Goal: Transaction & Acquisition: Purchase product/service

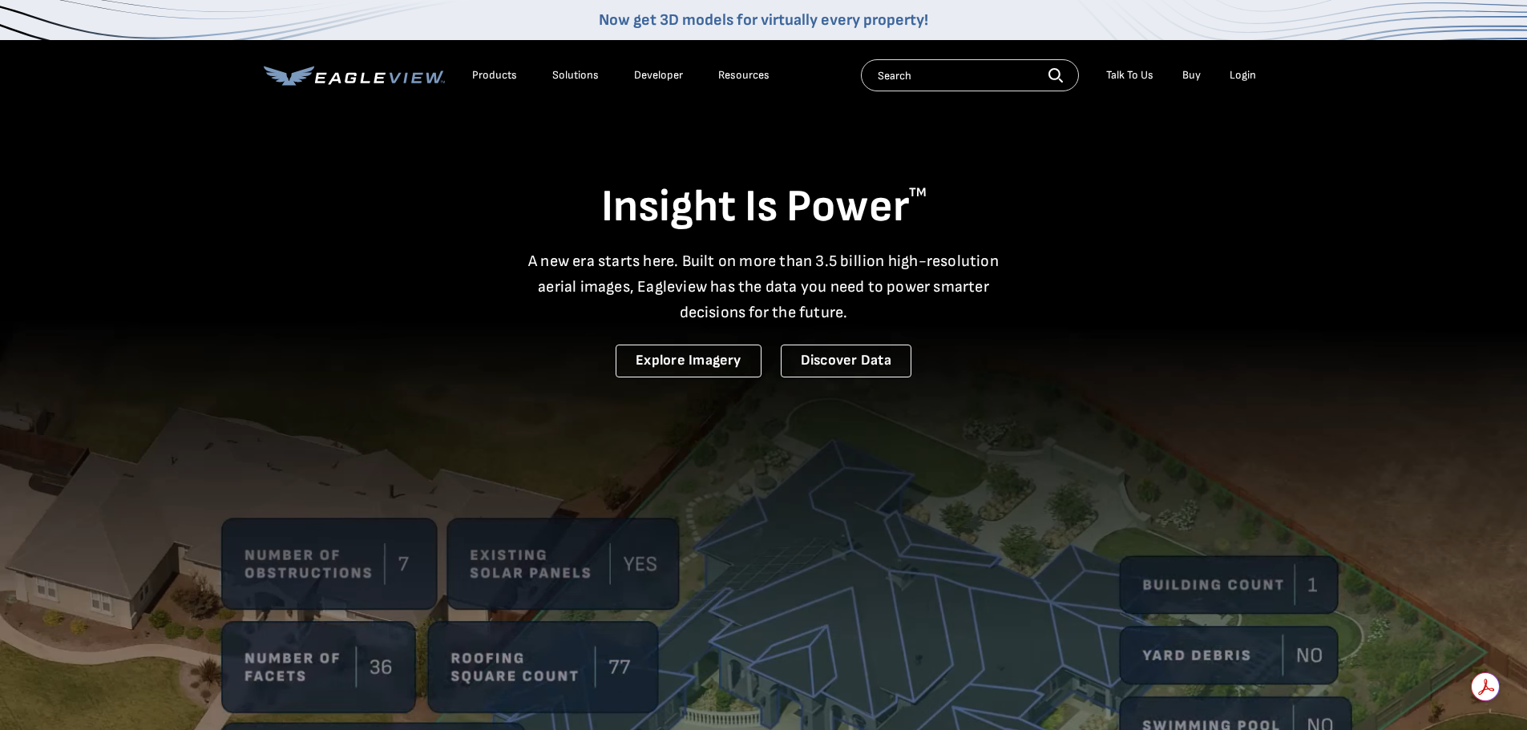
click at [1247, 71] on div "Login" at bounding box center [1243, 75] width 26 height 14
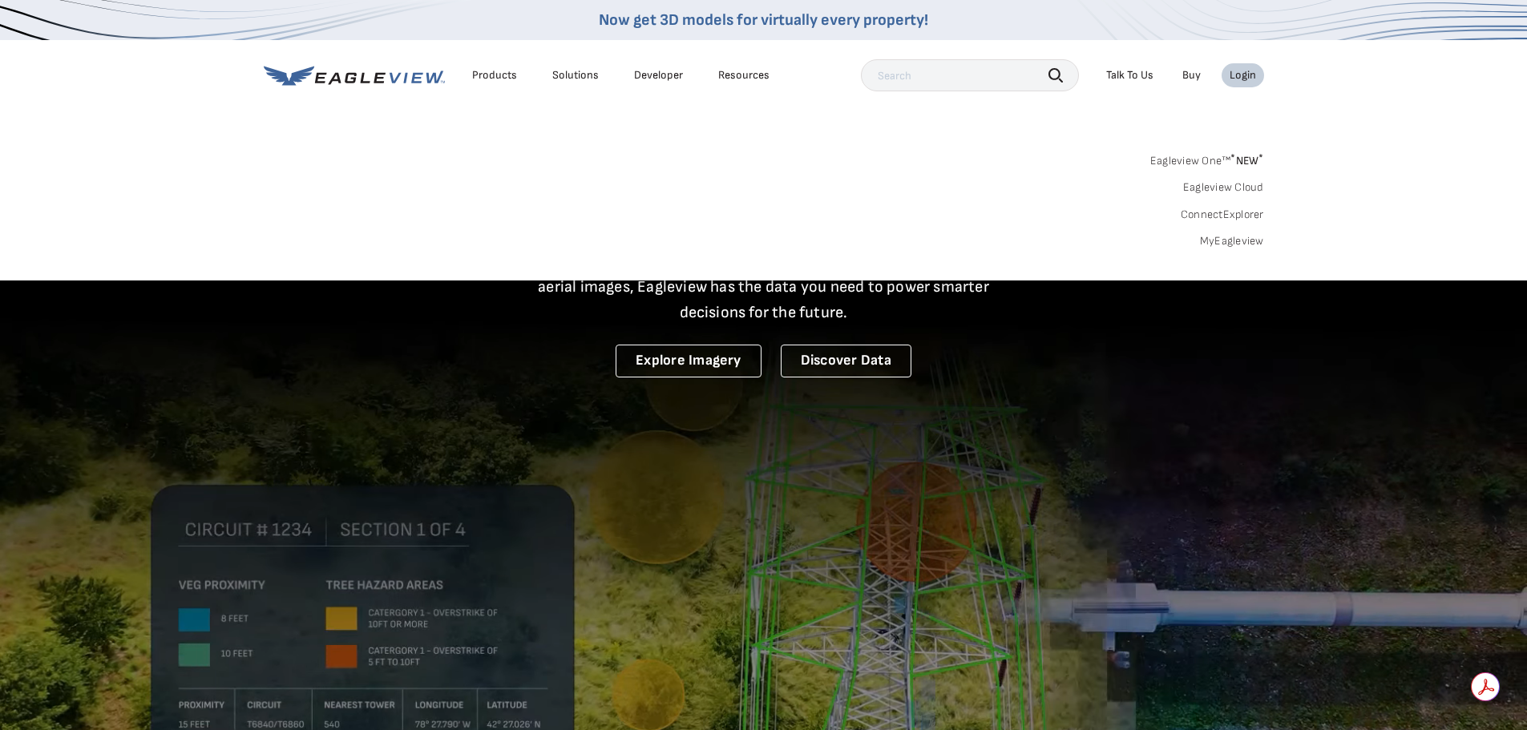
click at [1220, 236] on link "MyEagleview" at bounding box center [1232, 241] width 64 height 14
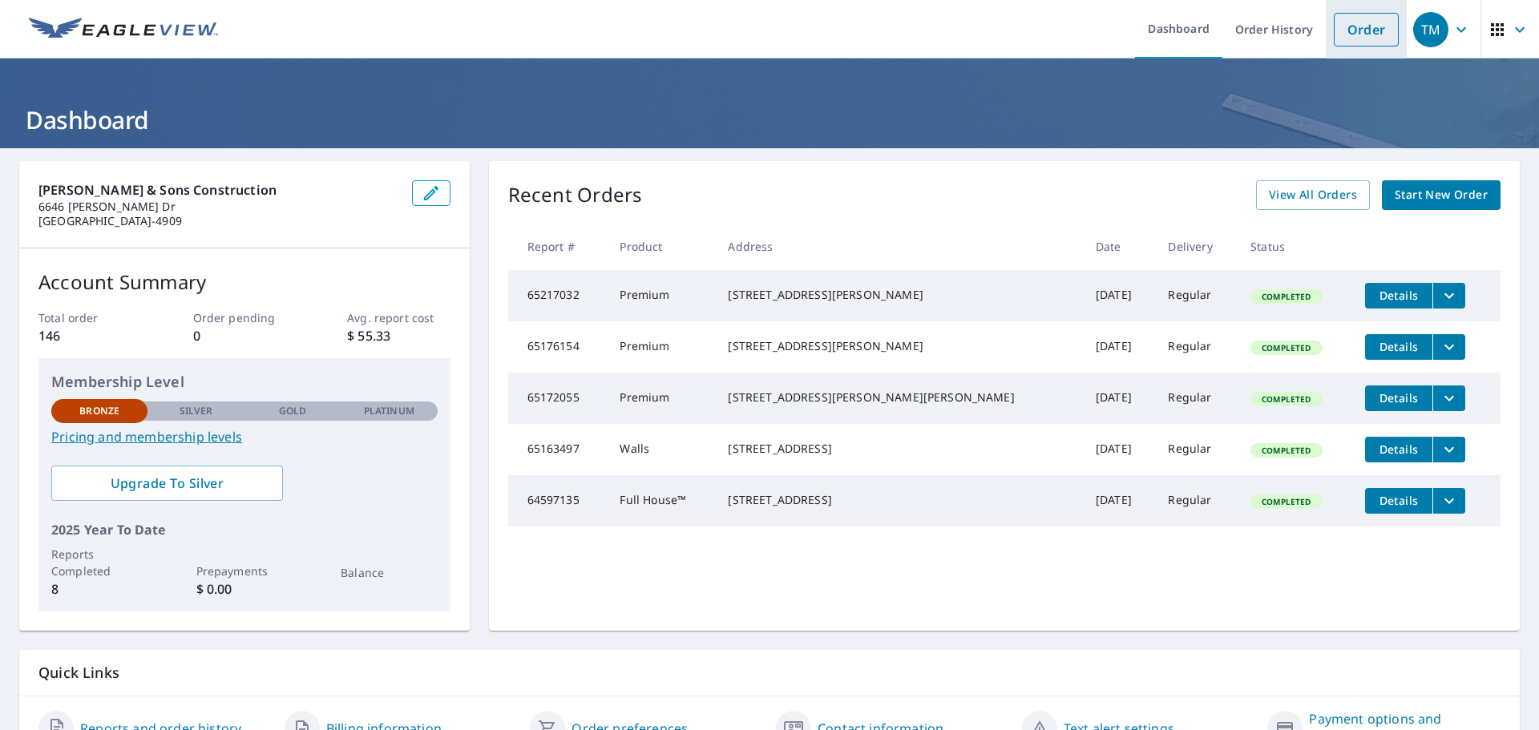
click at [1353, 29] on link "Order" at bounding box center [1366, 30] width 65 height 34
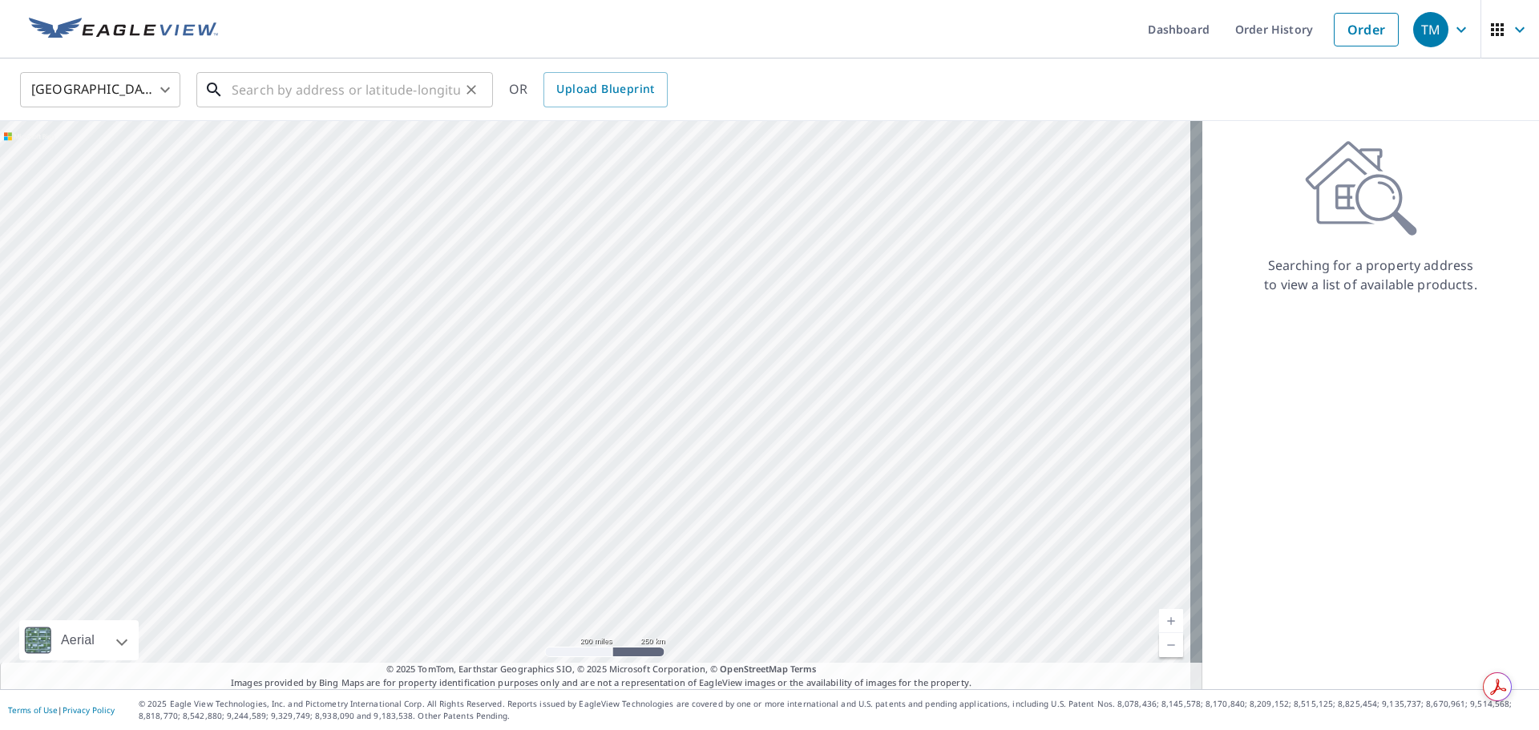
click at [281, 88] on input "text" at bounding box center [346, 89] width 228 height 45
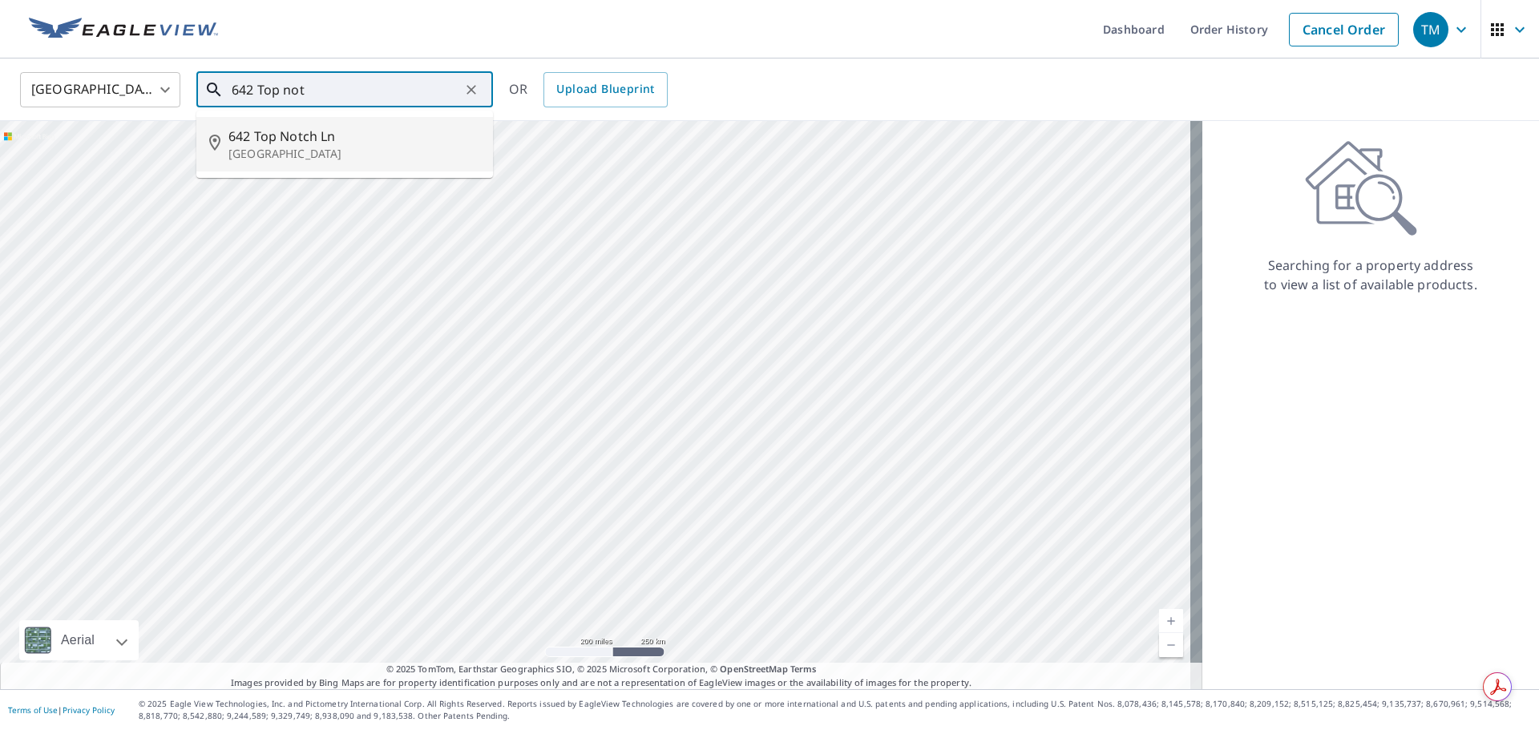
click at [306, 143] on span "642 Top Notch Ln" at bounding box center [354, 136] width 252 height 19
type input "[STREET_ADDRESS]"
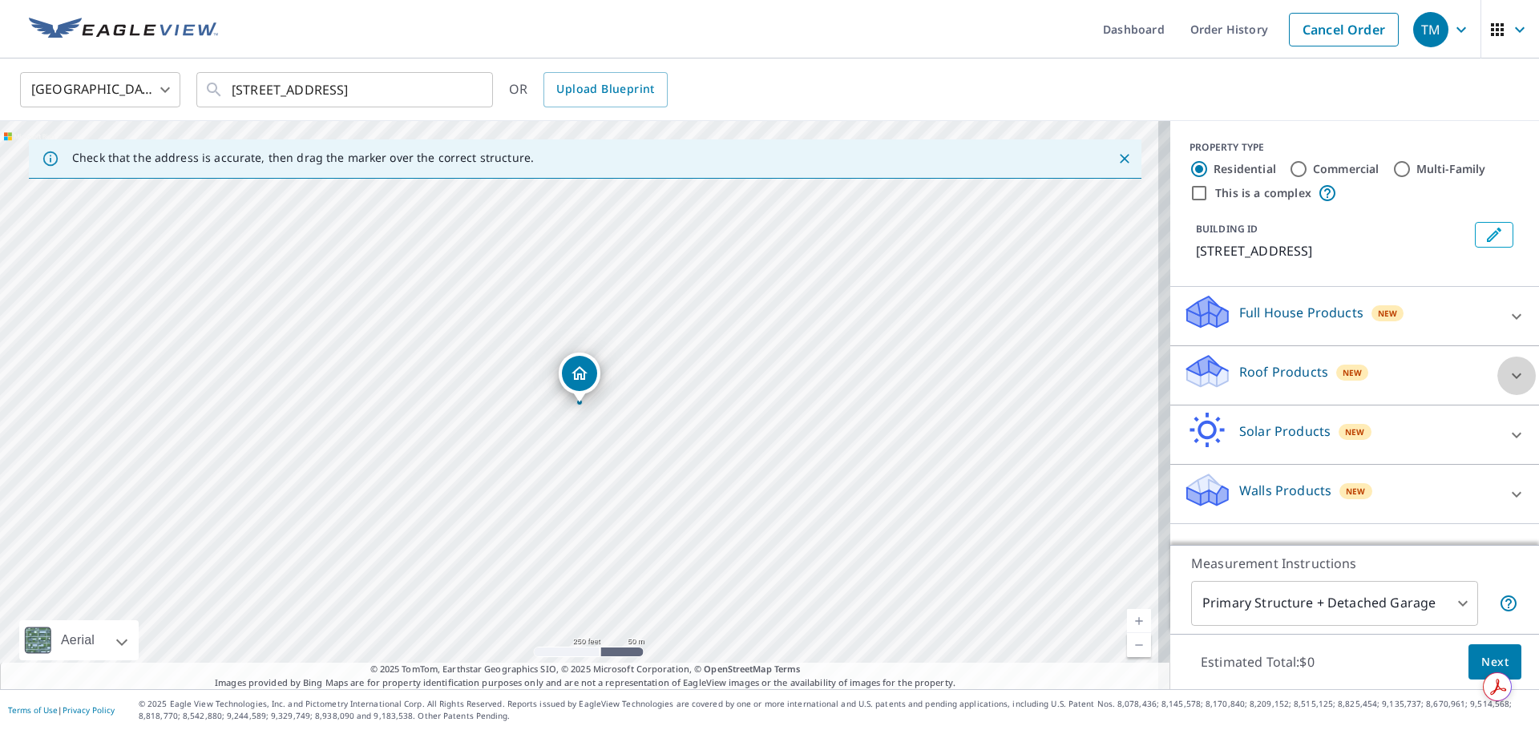
click at [1508, 372] on icon at bounding box center [1516, 375] width 19 height 19
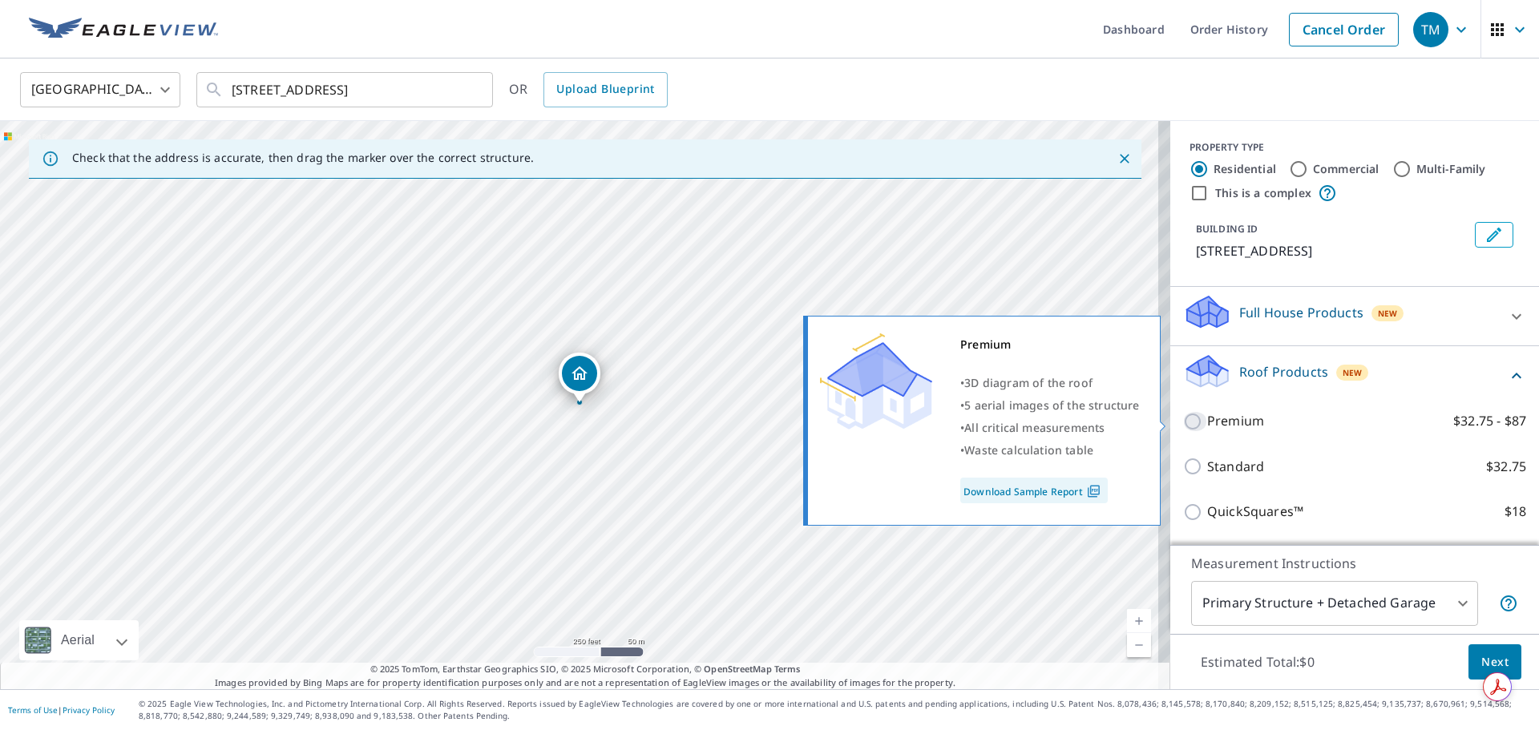
click at [1183, 421] on input "Premium $32.75 - $87" at bounding box center [1195, 421] width 24 height 19
checkbox input "true"
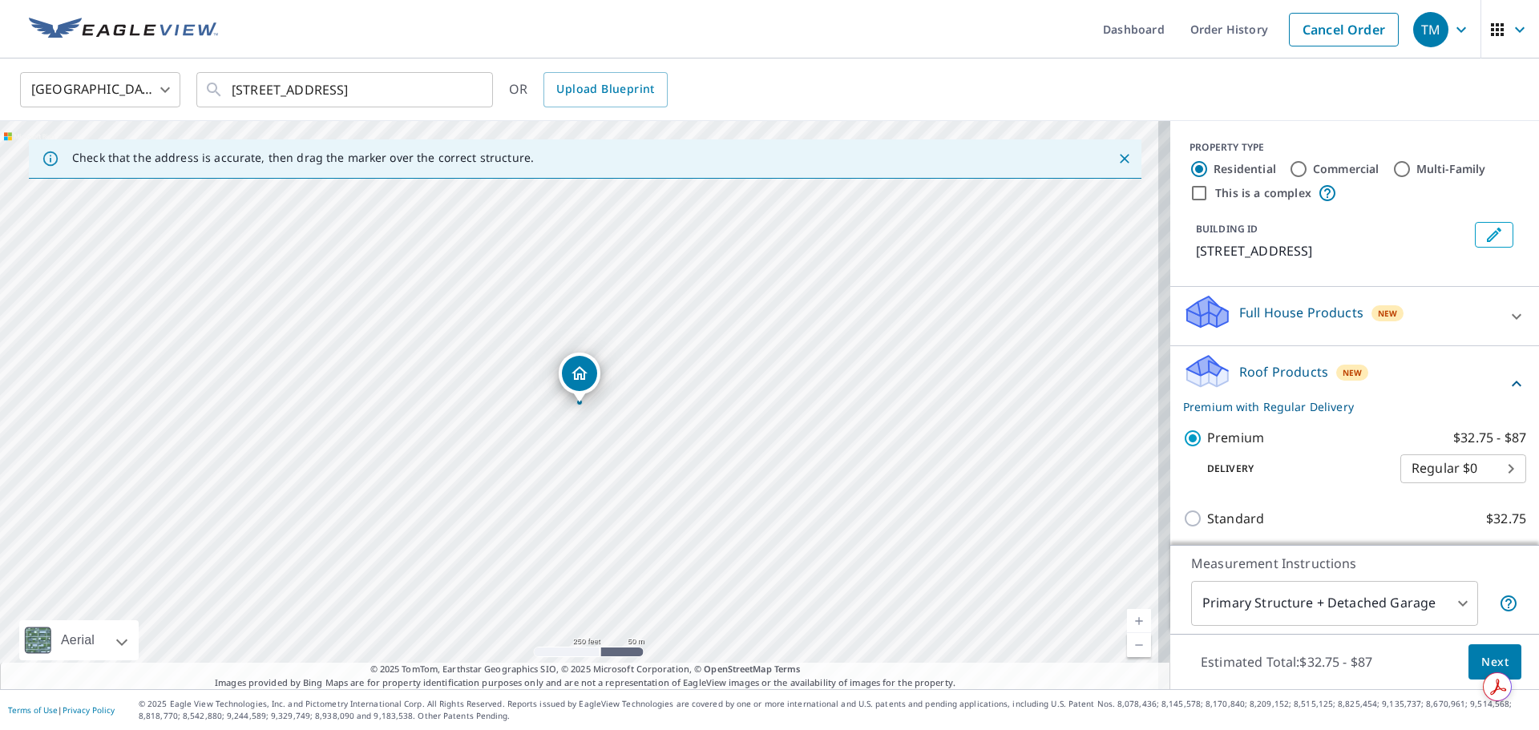
click at [1481, 658] on span "Next" at bounding box center [1494, 663] width 27 height 20
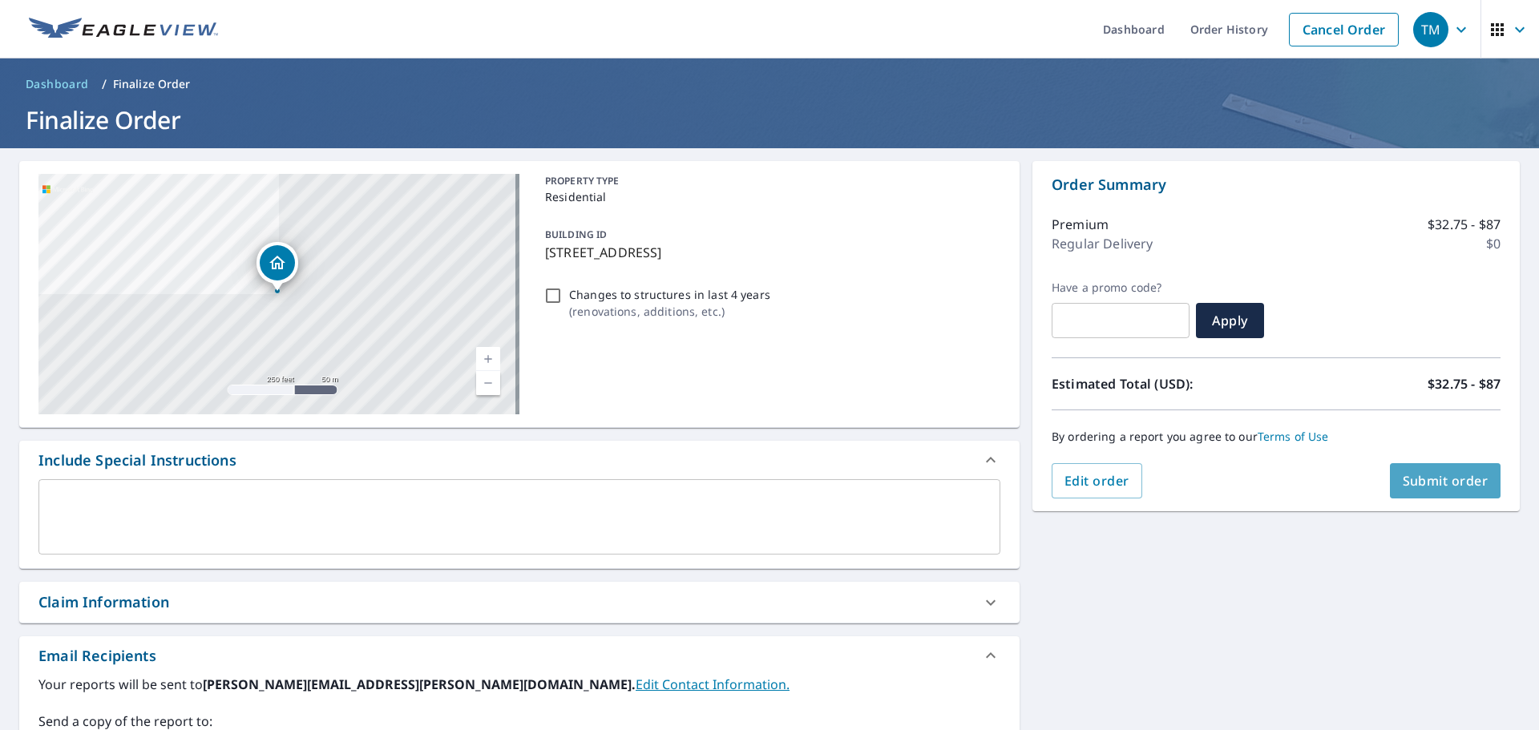
click at [1435, 480] on span "Submit order" at bounding box center [1446, 481] width 86 height 18
